Goal: Find specific page/section: Find specific page/section

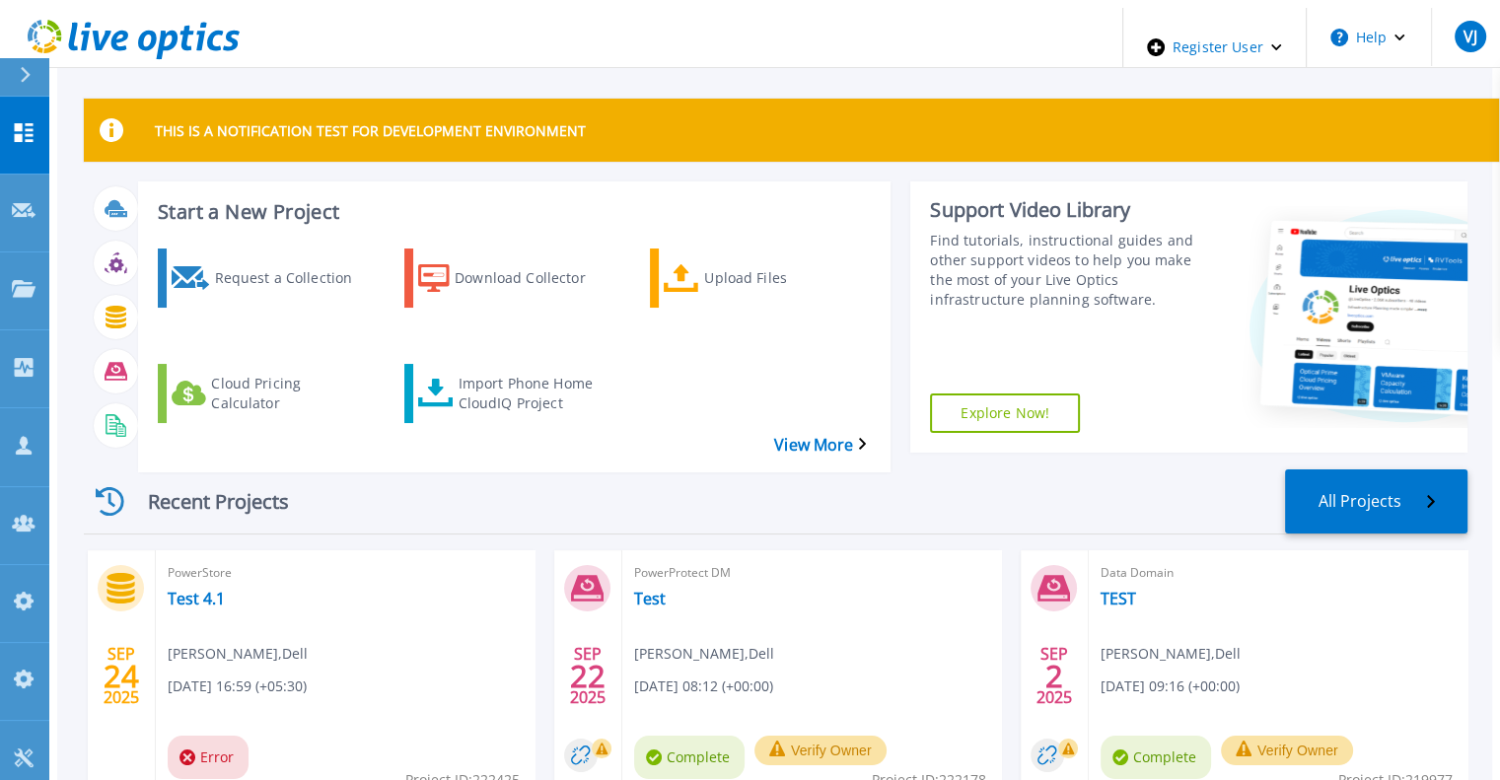
click at [32, 72] on div at bounding box center [34, 76] width 32 height 37
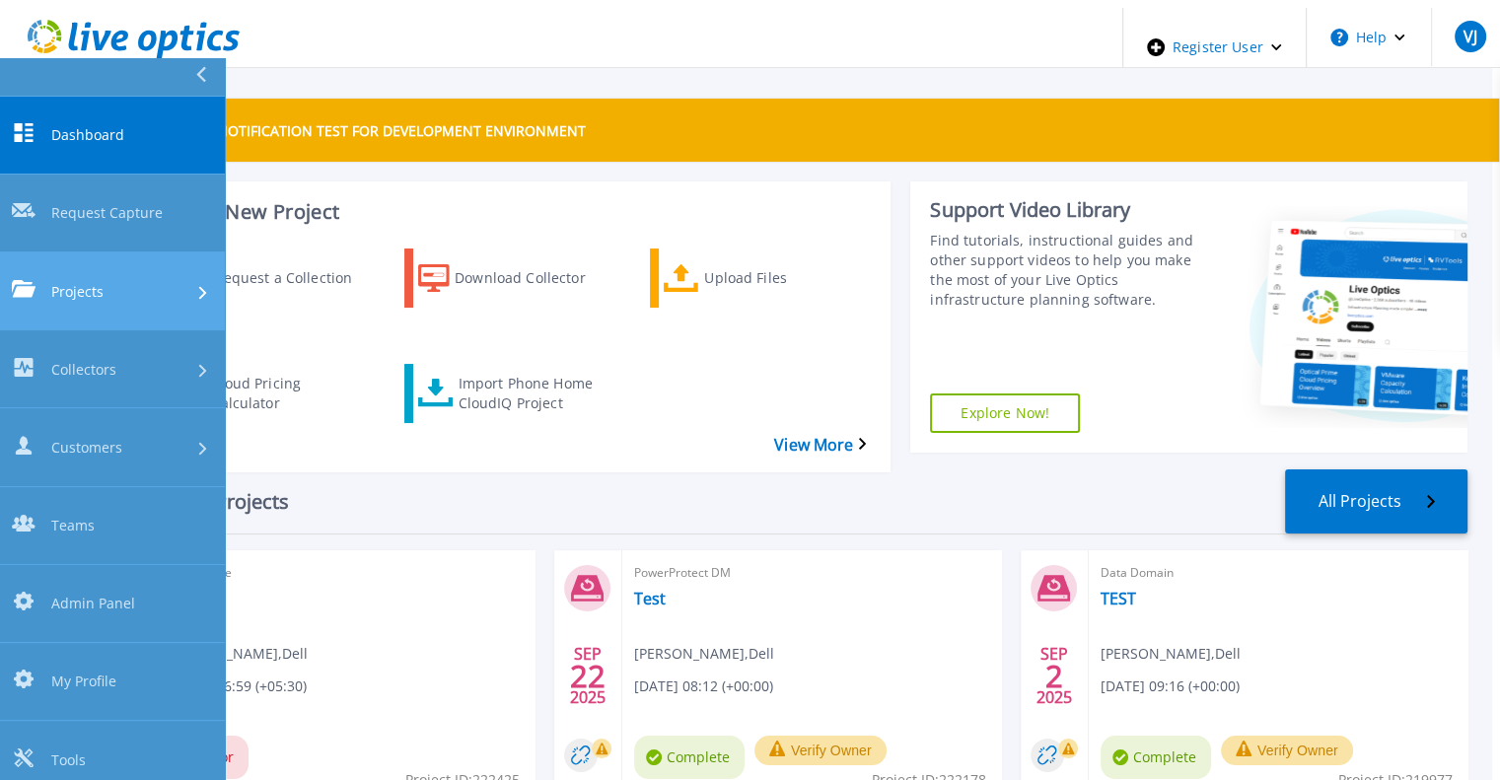
click at [115, 280] on div "Projects" at bounding box center [112, 290] width 201 height 21
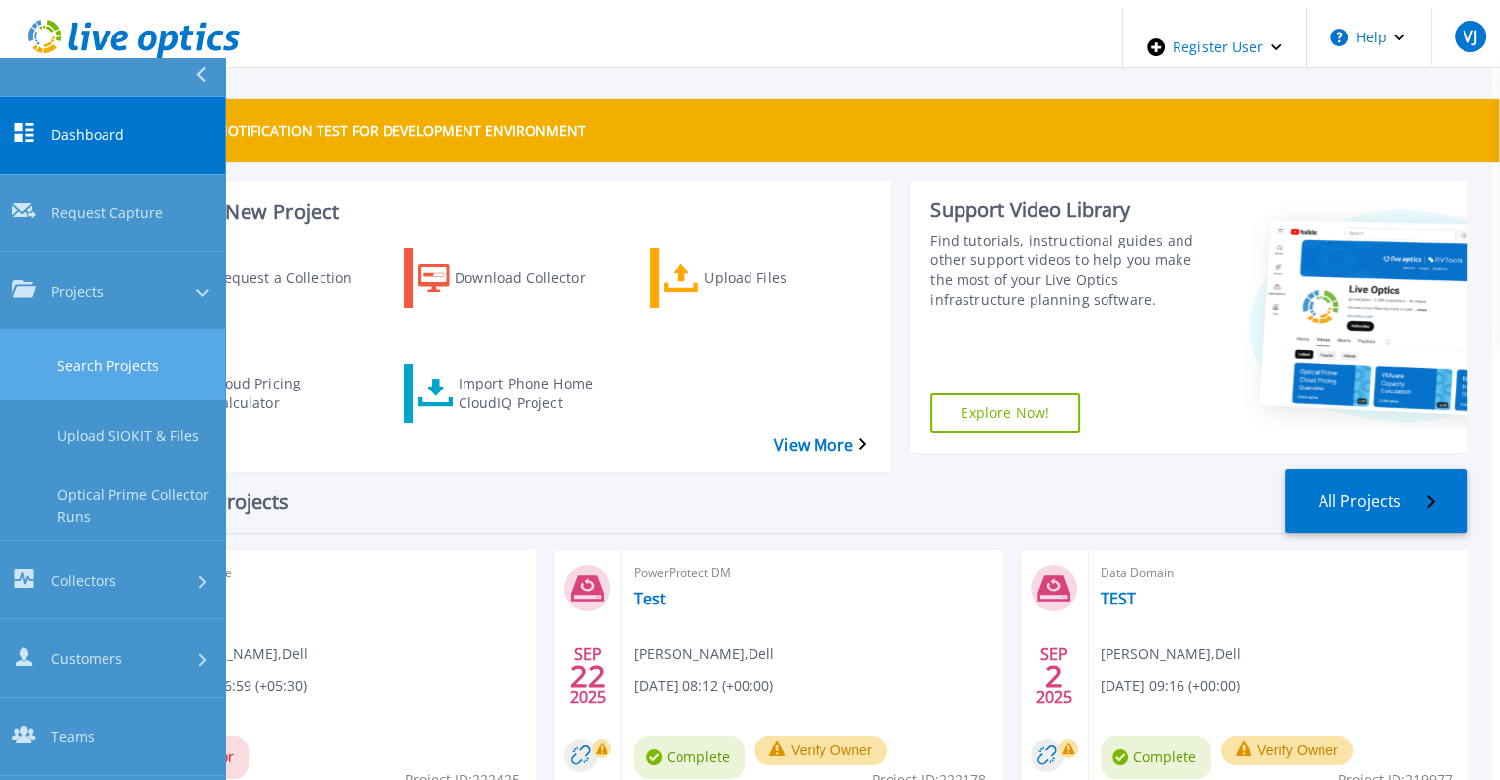
click at [148, 330] on link "Search Projects" at bounding box center [112, 365] width 225 height 70
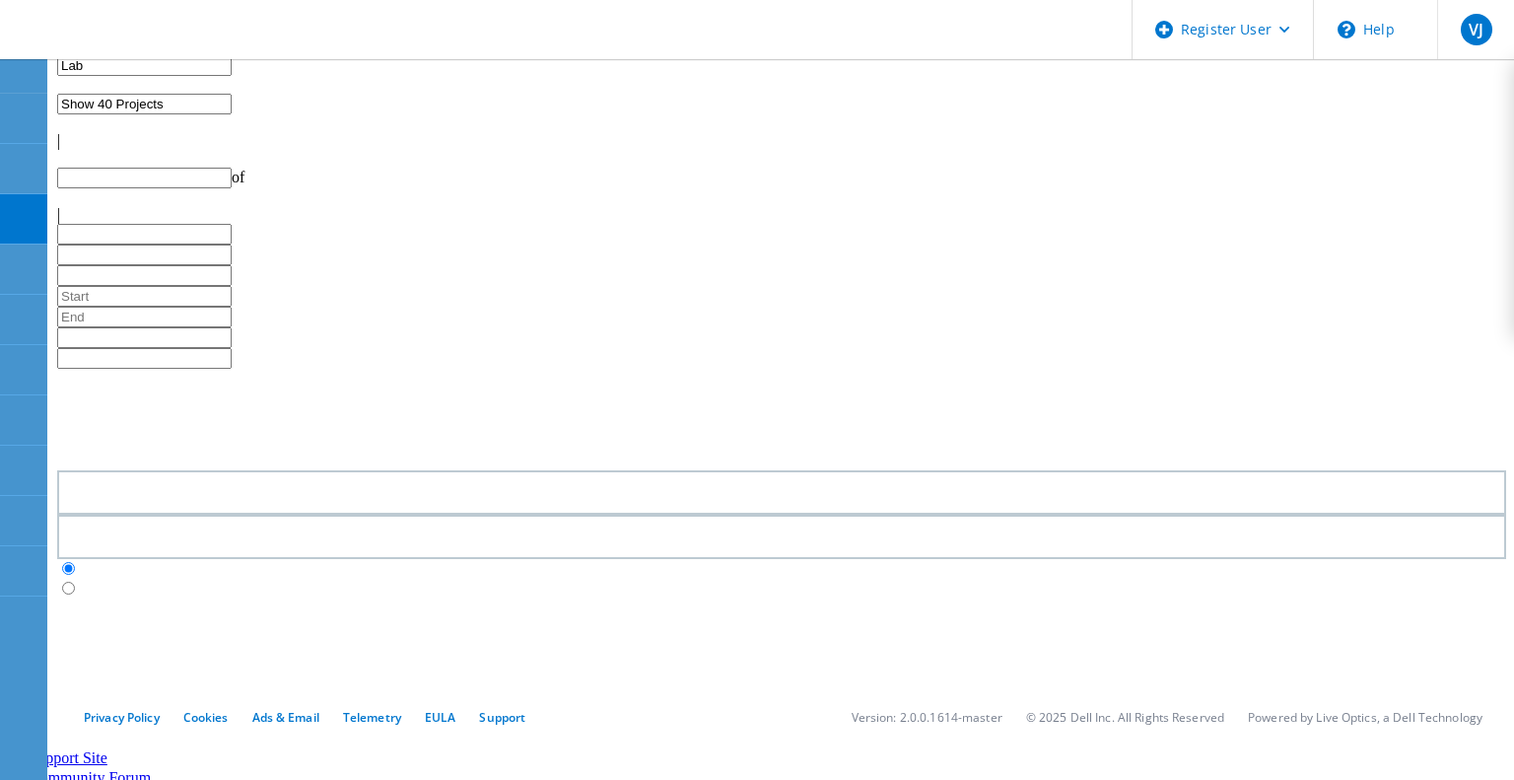
type input "1"
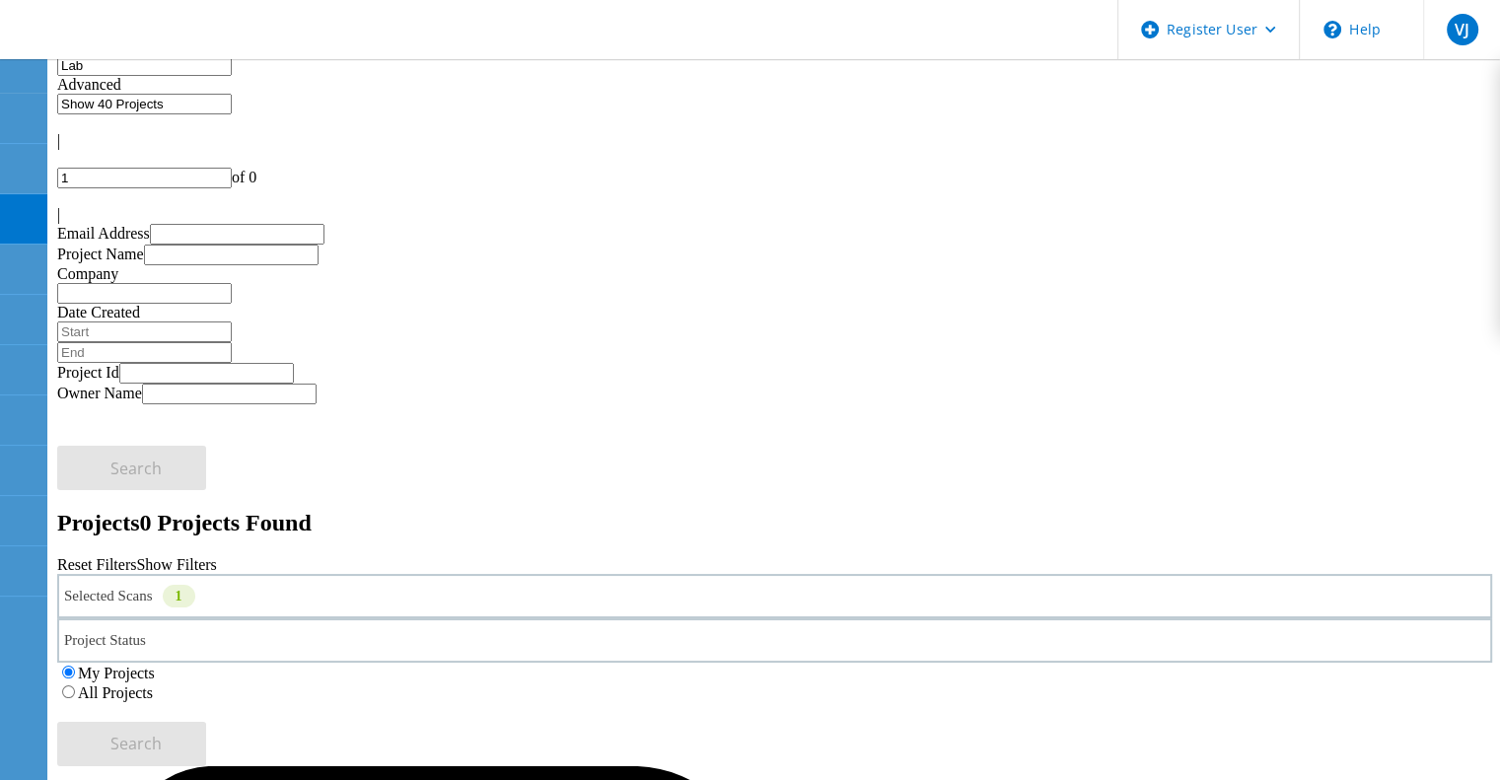
click at [153, 684] on label "All Projects" at bounding box center [115, 692] width 75 height 17
click at [75, 685] on input "All Projects" at bounding box center [68, 691] width 13 height 13
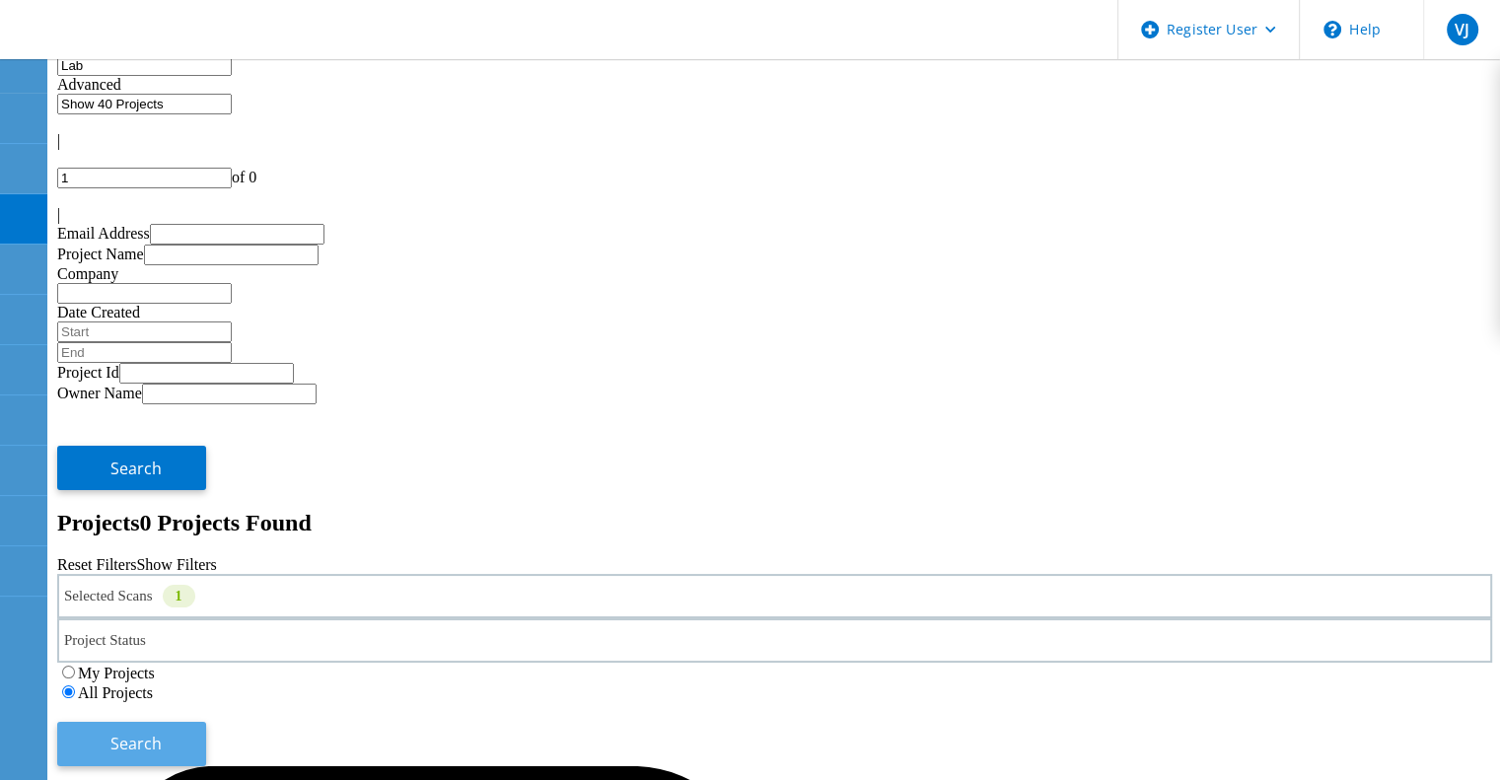
click at [206, 722] on button "Search" at bounding box center [131, 744] width 149 height 44
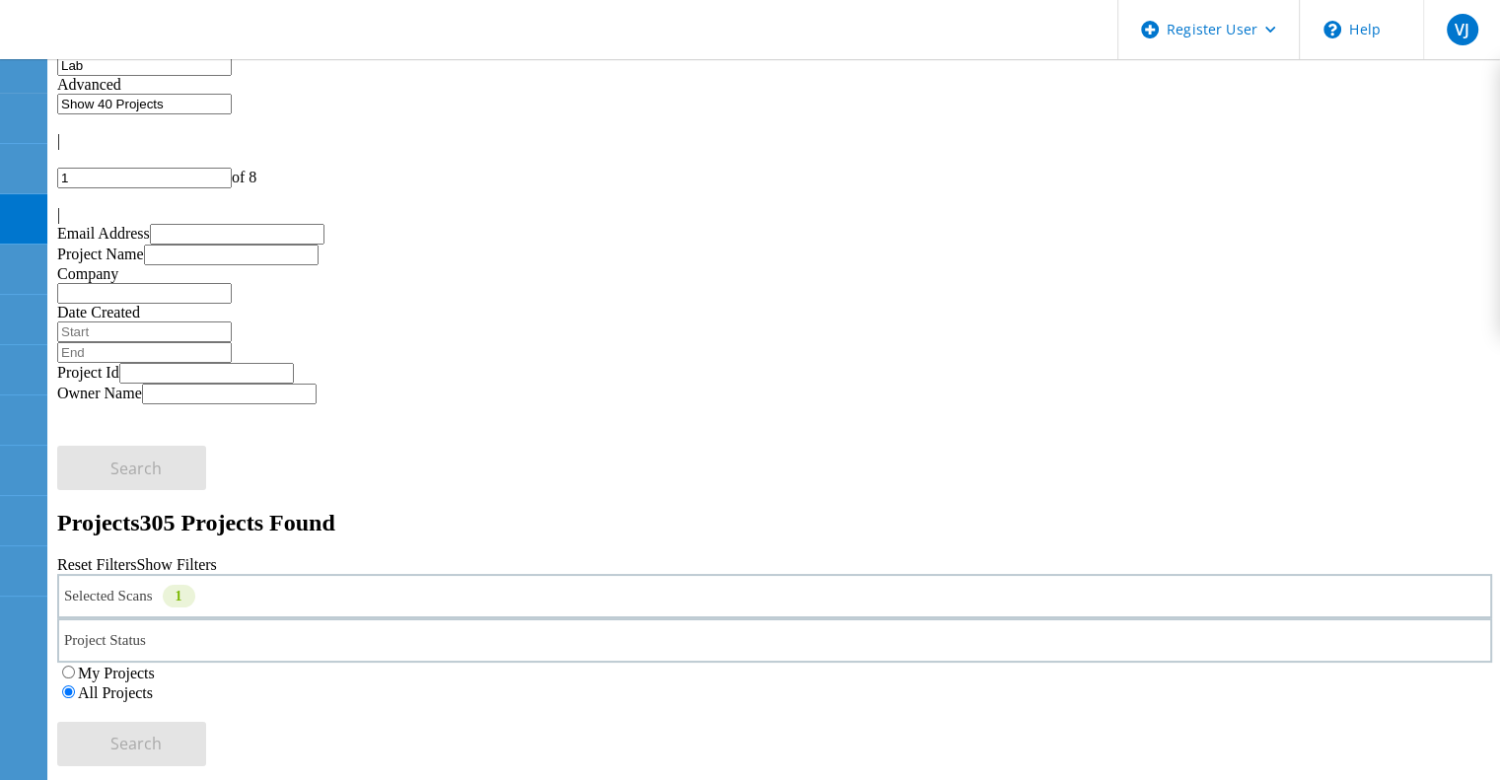
click at [340, 574] on div "Selected Scans 1" at bounding box center [774, 596] width 1434 height 44
click at [160, 676] on label "Optical Prime" at bounding box center [167, 684] width 88 height 17
click at [120, 677] on input "Optical Prime" at bounding box center [113, 683] width 13 height 13
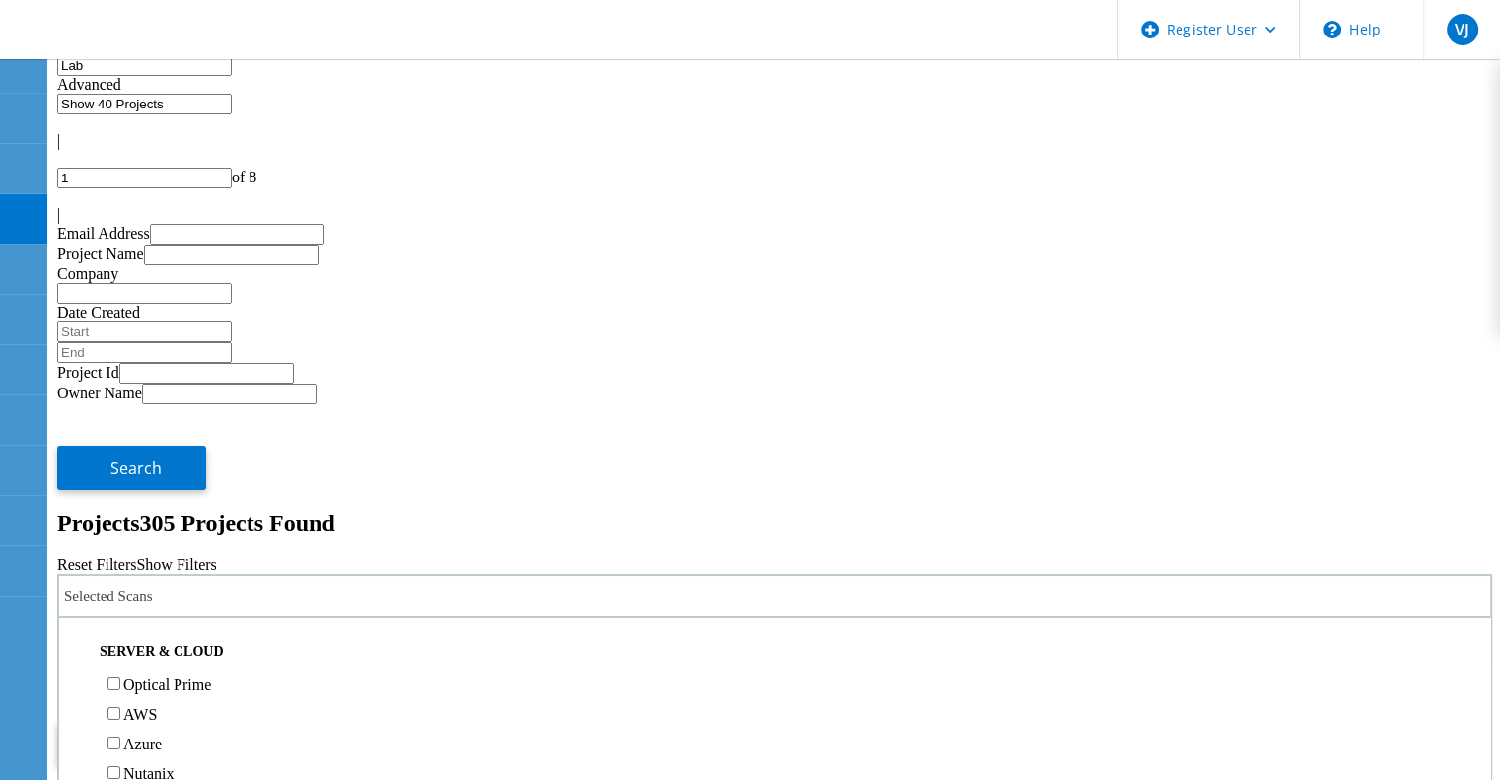
click at [144, 76] on input "Lab" at bounding box center [144, 65] width 175 height 21
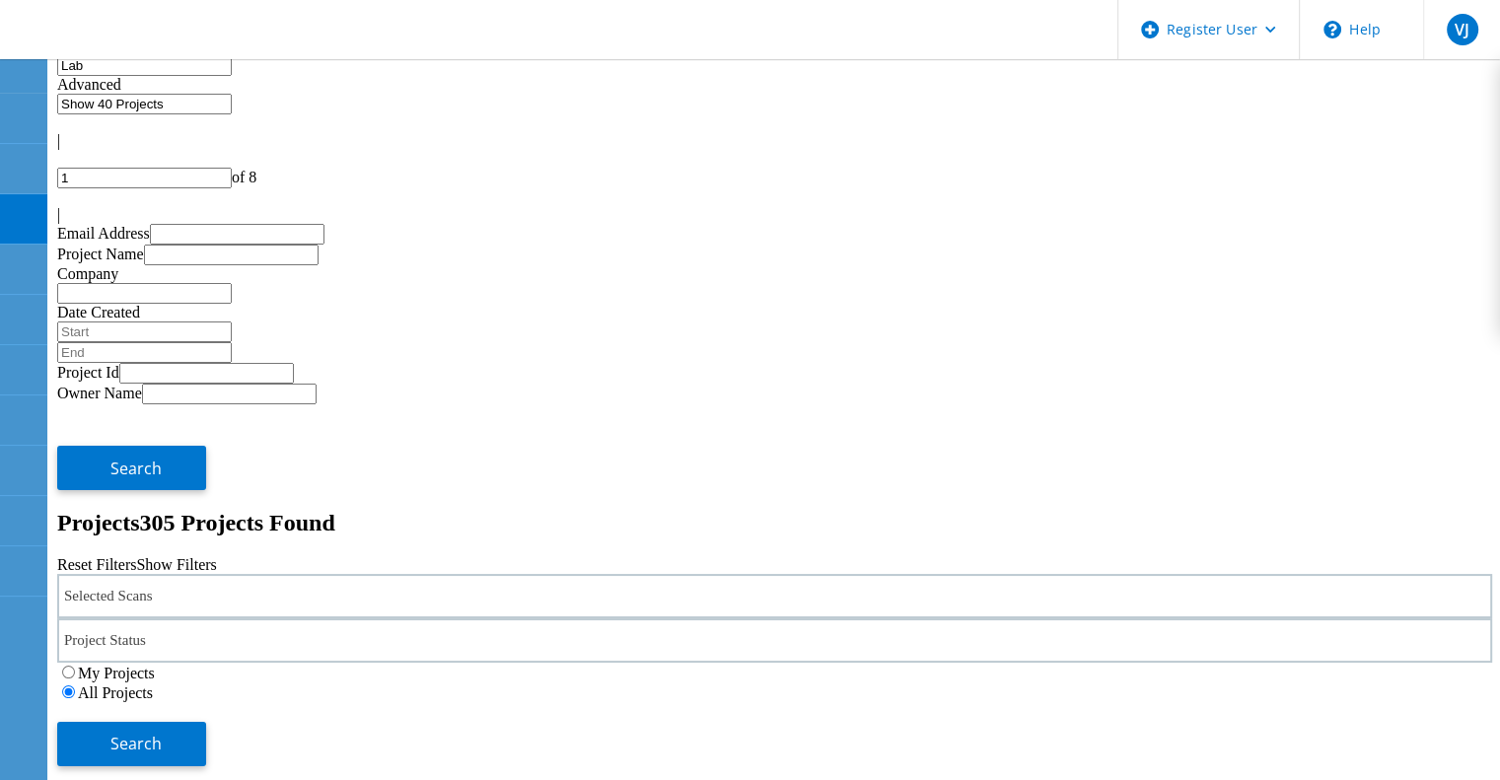
click at [144, 76] on input "Lab" at bounding box center [144, 65] width 175 height 21
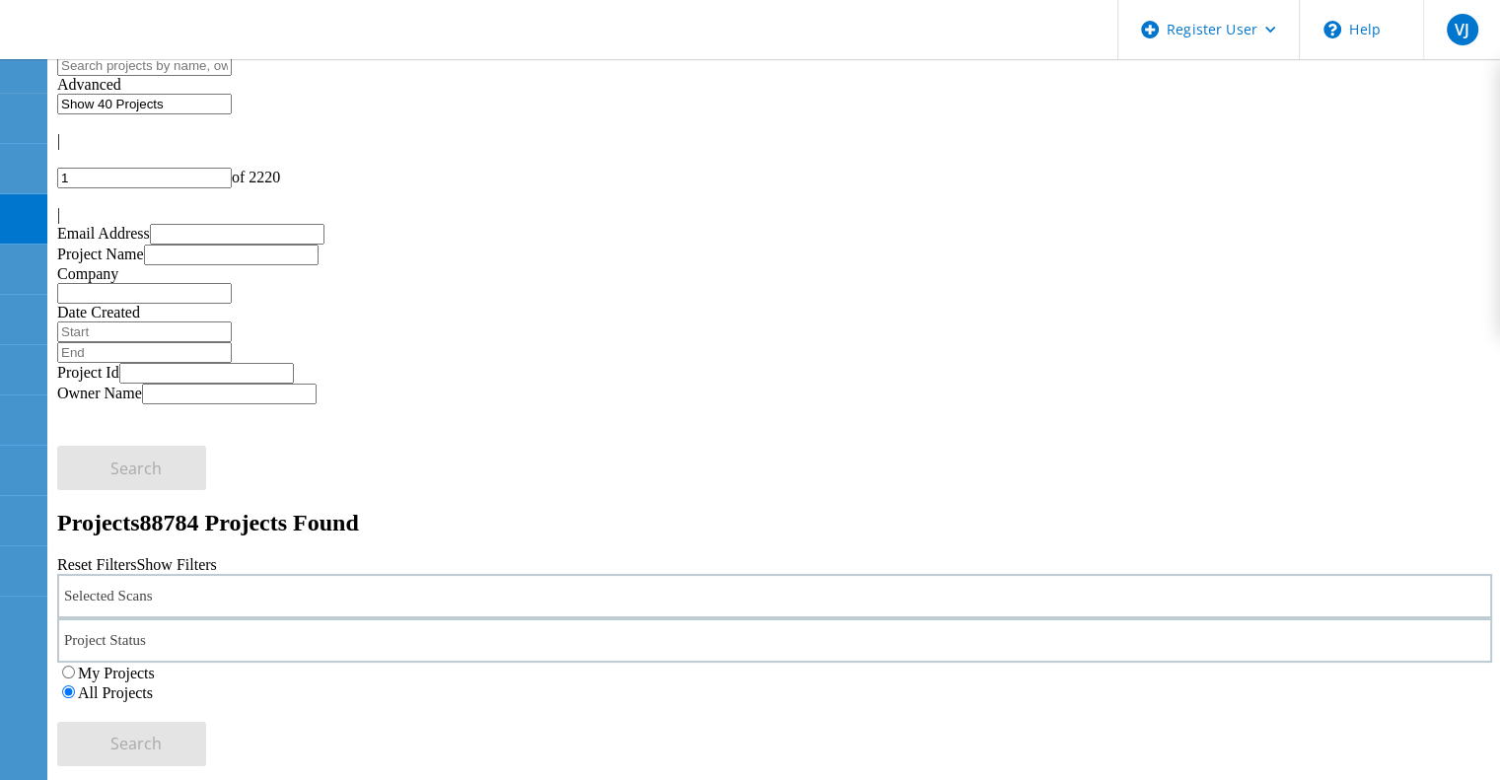
click at [293, 574] on div "Selected Scans" at bounding box center [774, 596] width 1434 height 44
